Goal: Check status

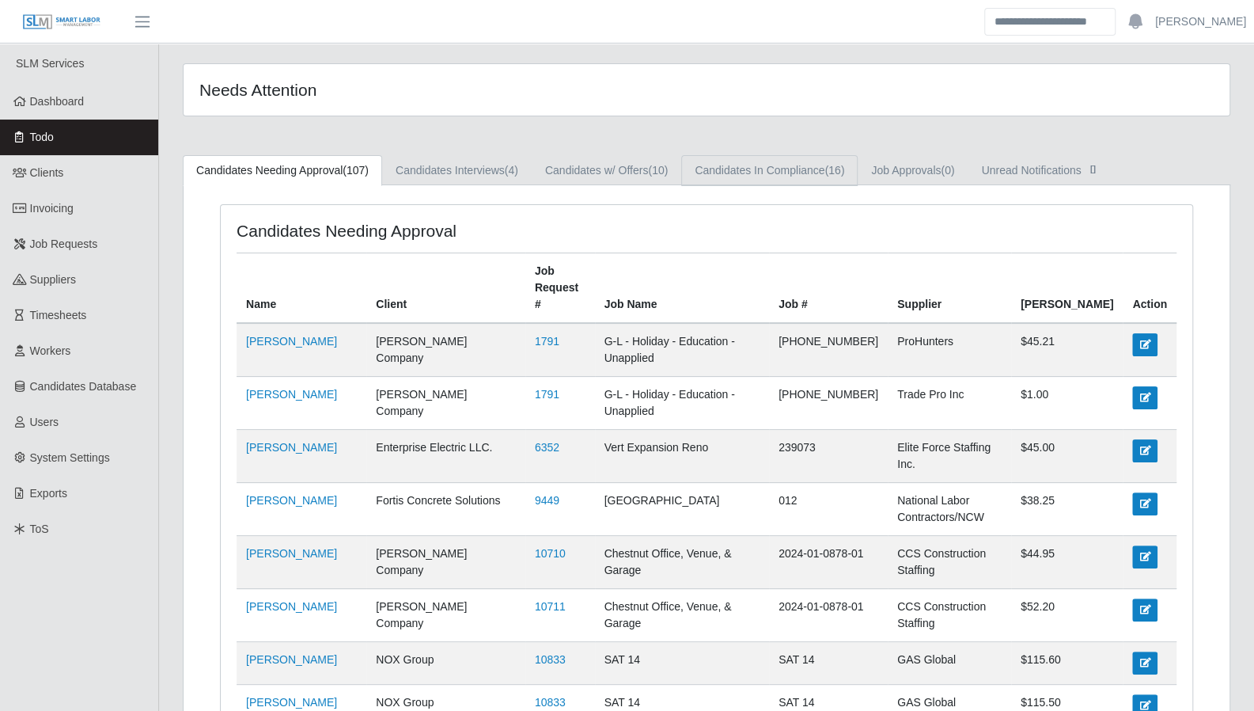
click at [815, 184] on link "Candidates In Compliance (16)" at bounding box center [769, 170] width 176 height 31
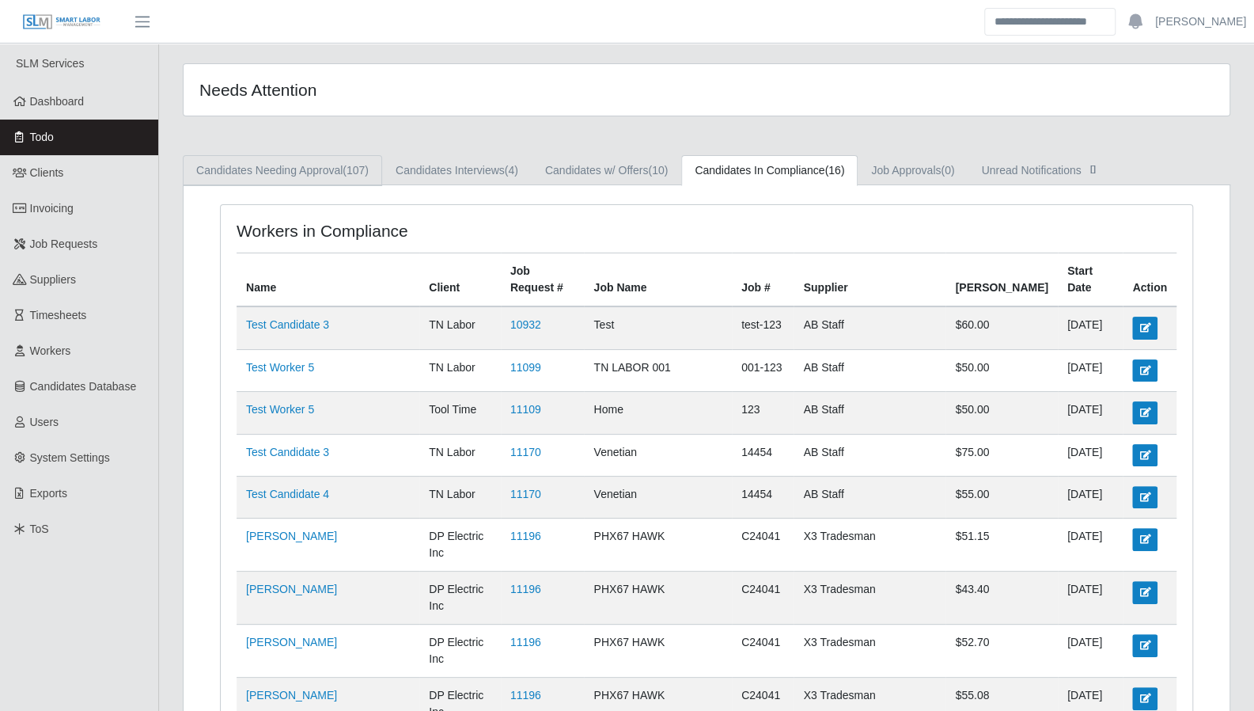
click at [304, 175] on link "Candidates Needing Approval (107)" at bounding box center [282, 170] width 199 height 31
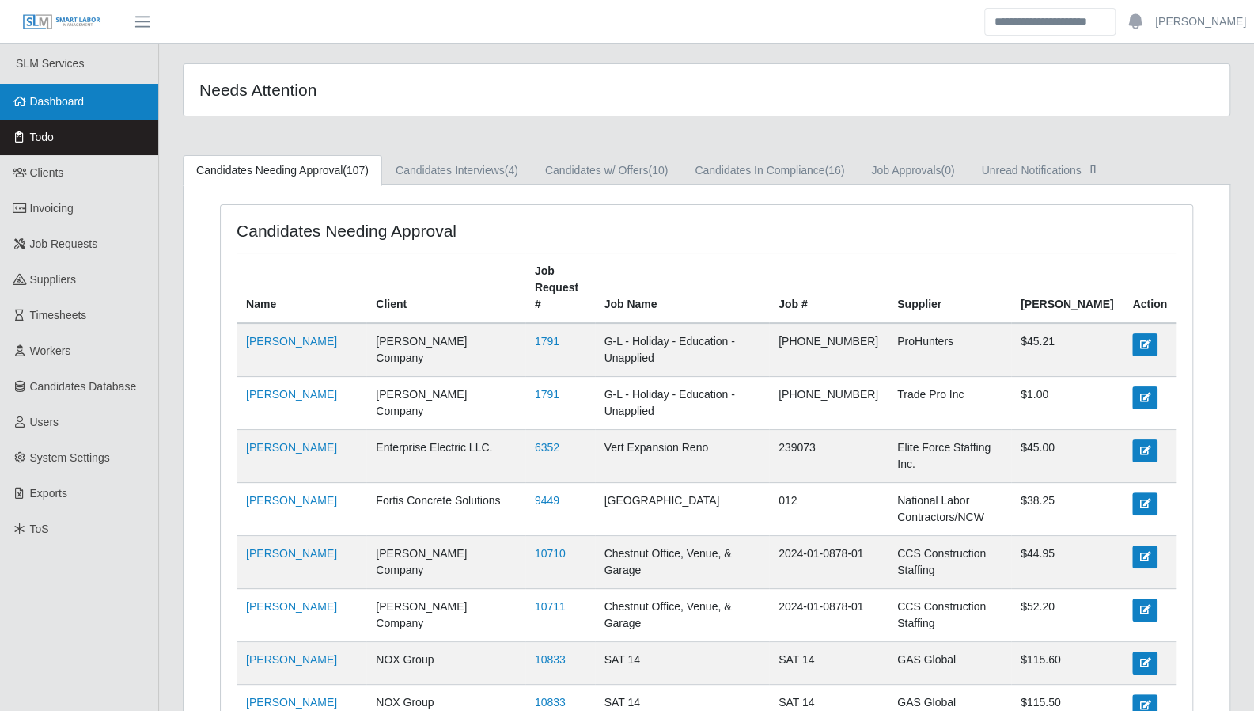
click at [46, 105] on span "Dashboard" at bounding box center [57, 101] width 55 height 13
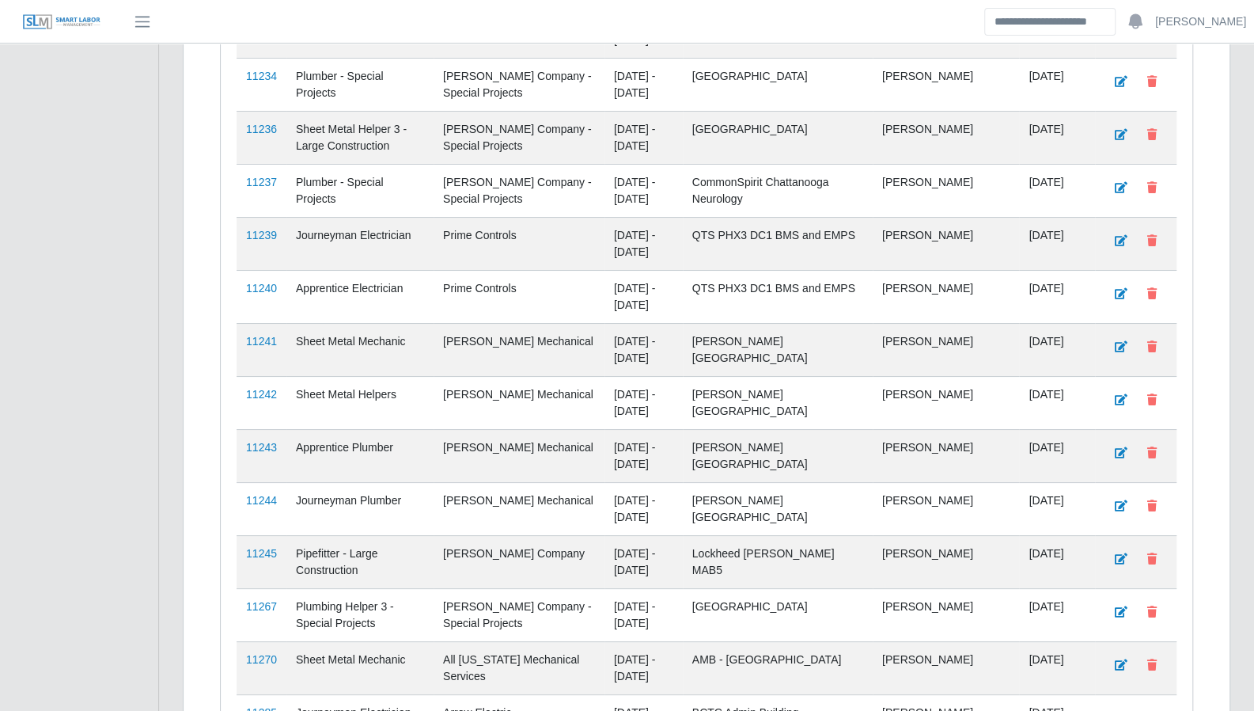
scroll to position [3921, 0]
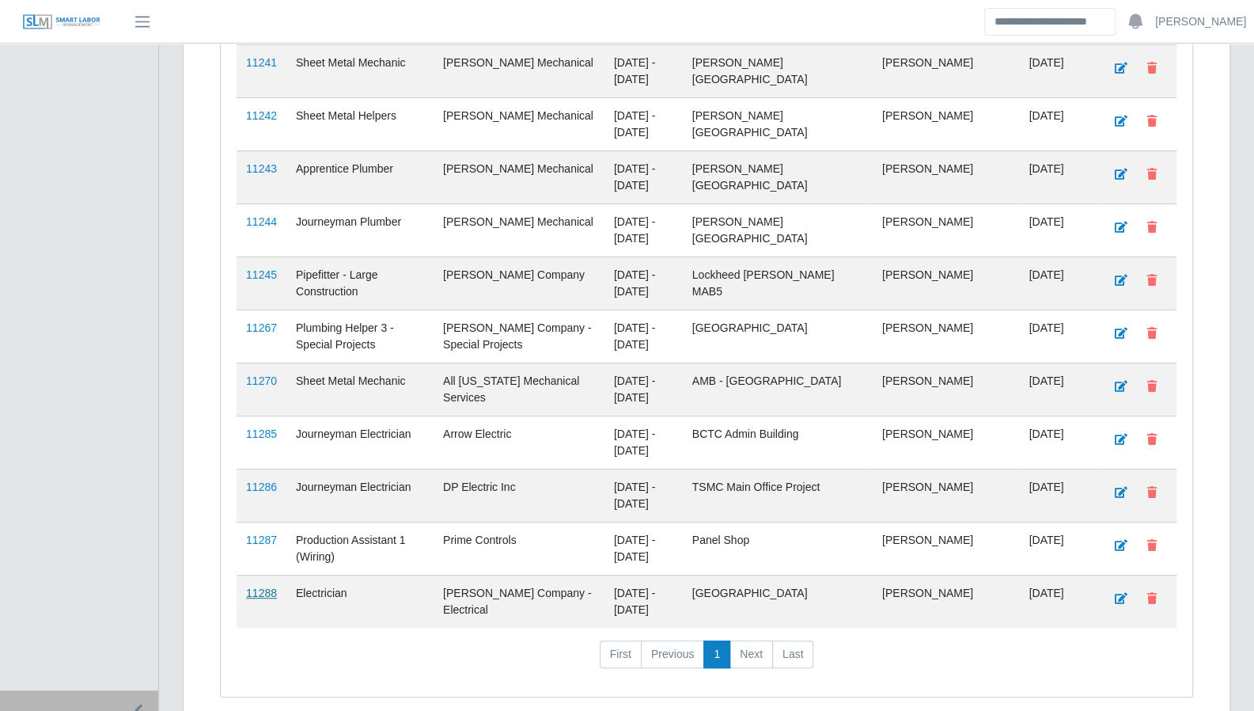
click at [258, 586] on link "11288" at bounding box center [261, 592] width 31 height 13
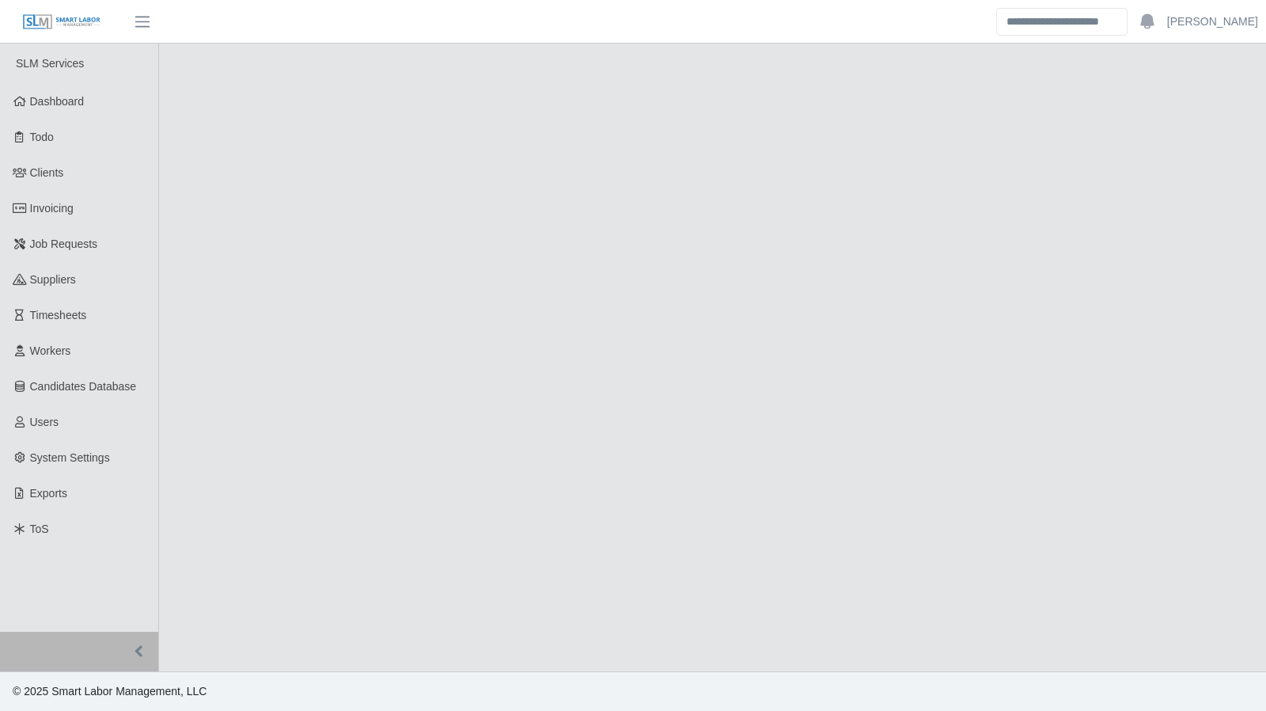
select select "****"
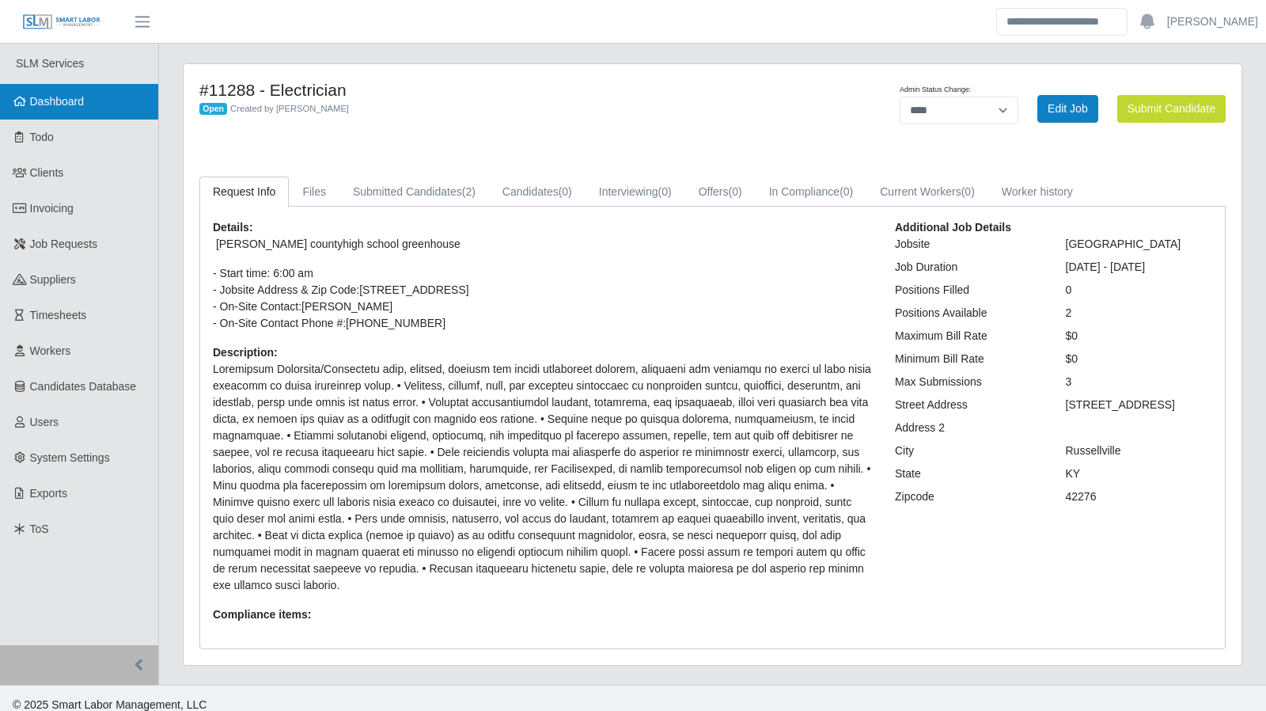
click at [73, 110] on link "Dashboard" at bounding box center [79, 102] width 158 height 36
